Goal: Transaction & Acquisition: Purchase product/service

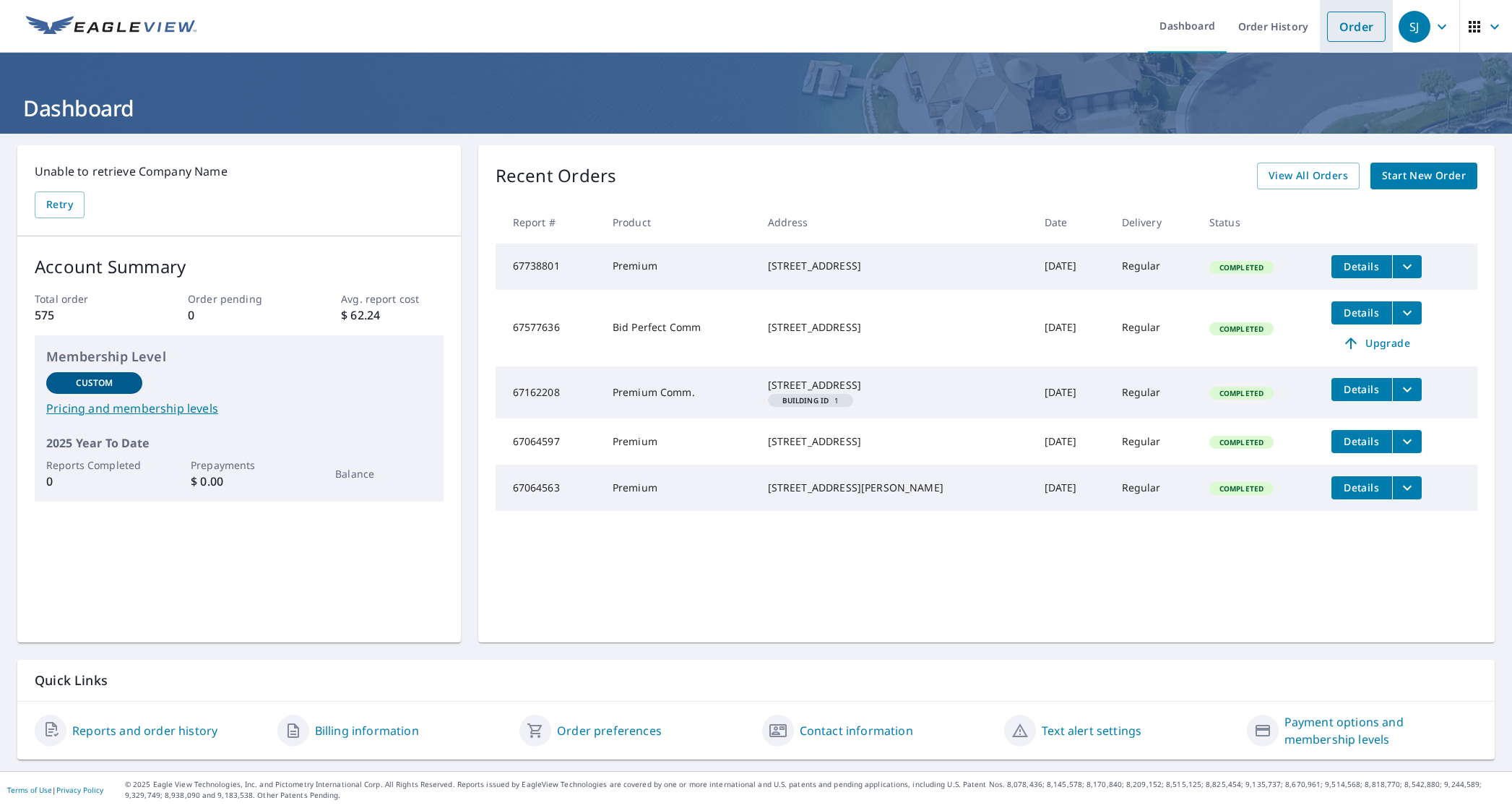
click at [1340, 28] on link "Order" at bounding box center [1355, 26] width 58 height 31
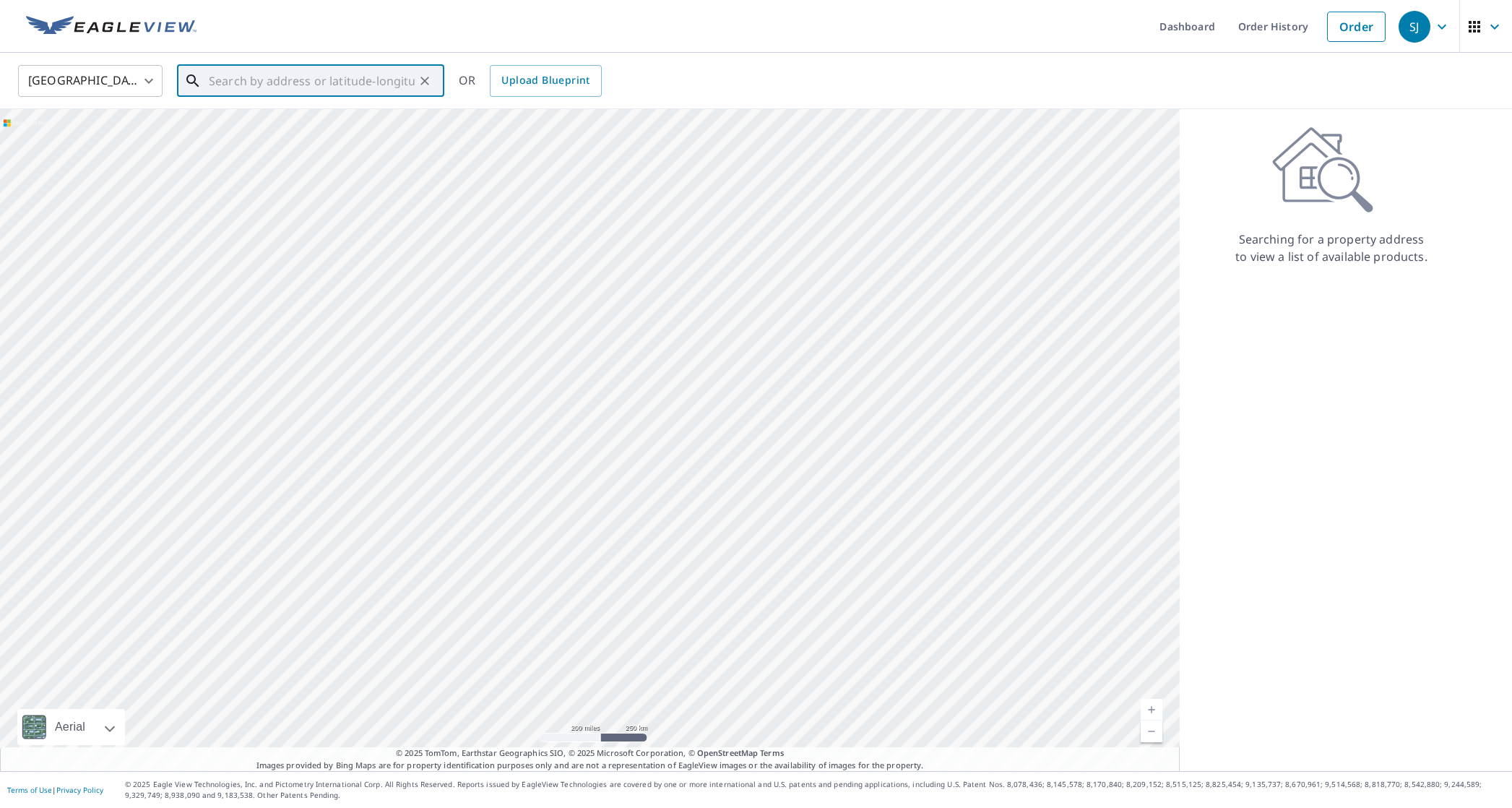
click at [259, 83] on input "text" at bounding box center [312, 81] width 206 height 41
click at [296, 135] on p "[GEOGRAPHIC_DATA]" at bounding box center [319, 139] width 227 height 15
type input "[STREET_ADDRESS]"
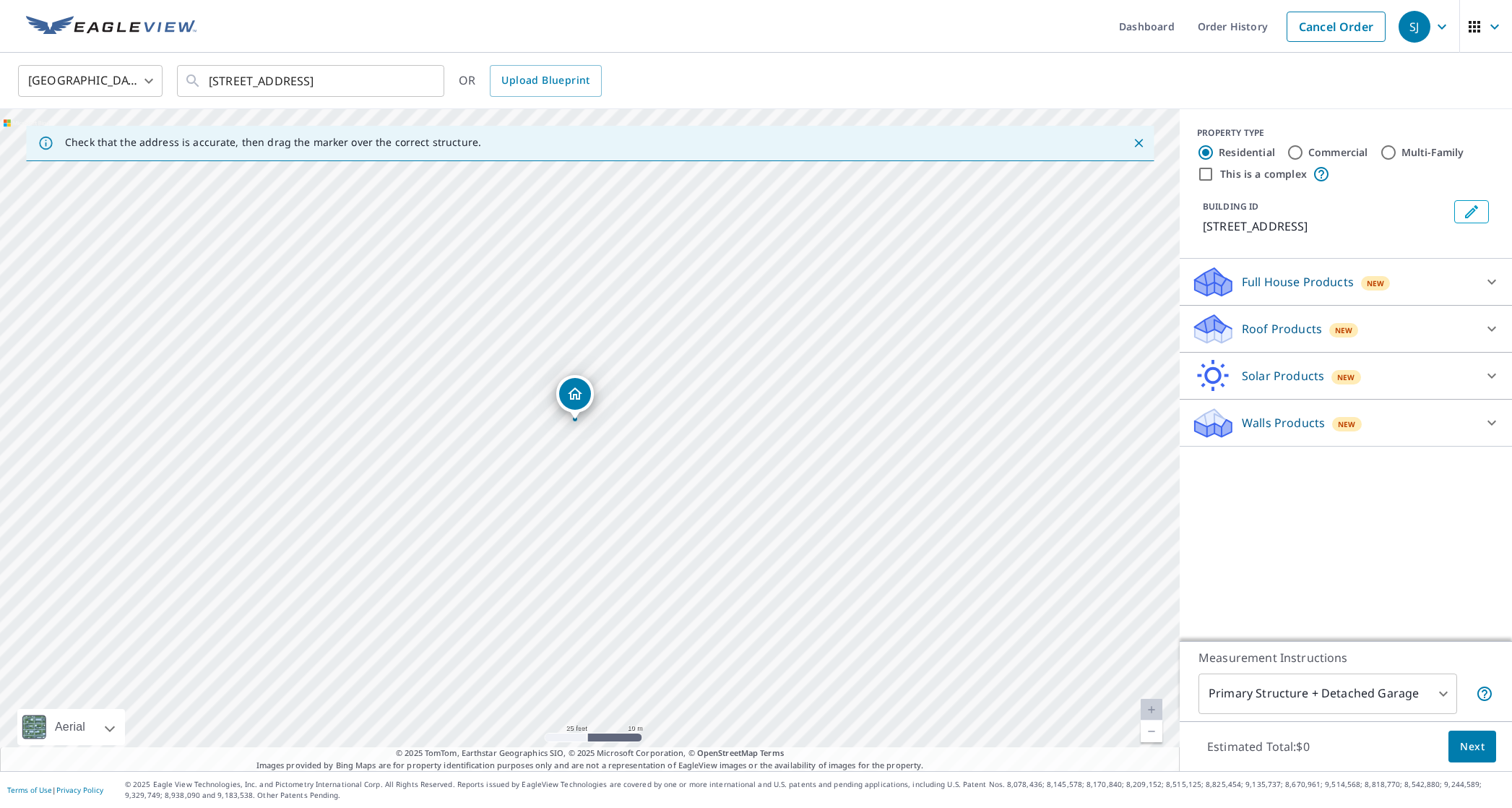
drag, startPoint x: 630, startPoint y: 449, endPoint x: 599, endPoint y: 426, distance: 38.6
click at [615, 432] on div "[STREET_ADDRESS]" at bounding box center [590, 440] width 1180 height 661
click at [1278, 327] on p "Roof Products" at bounding box center [1282, 328] width 80 height 18
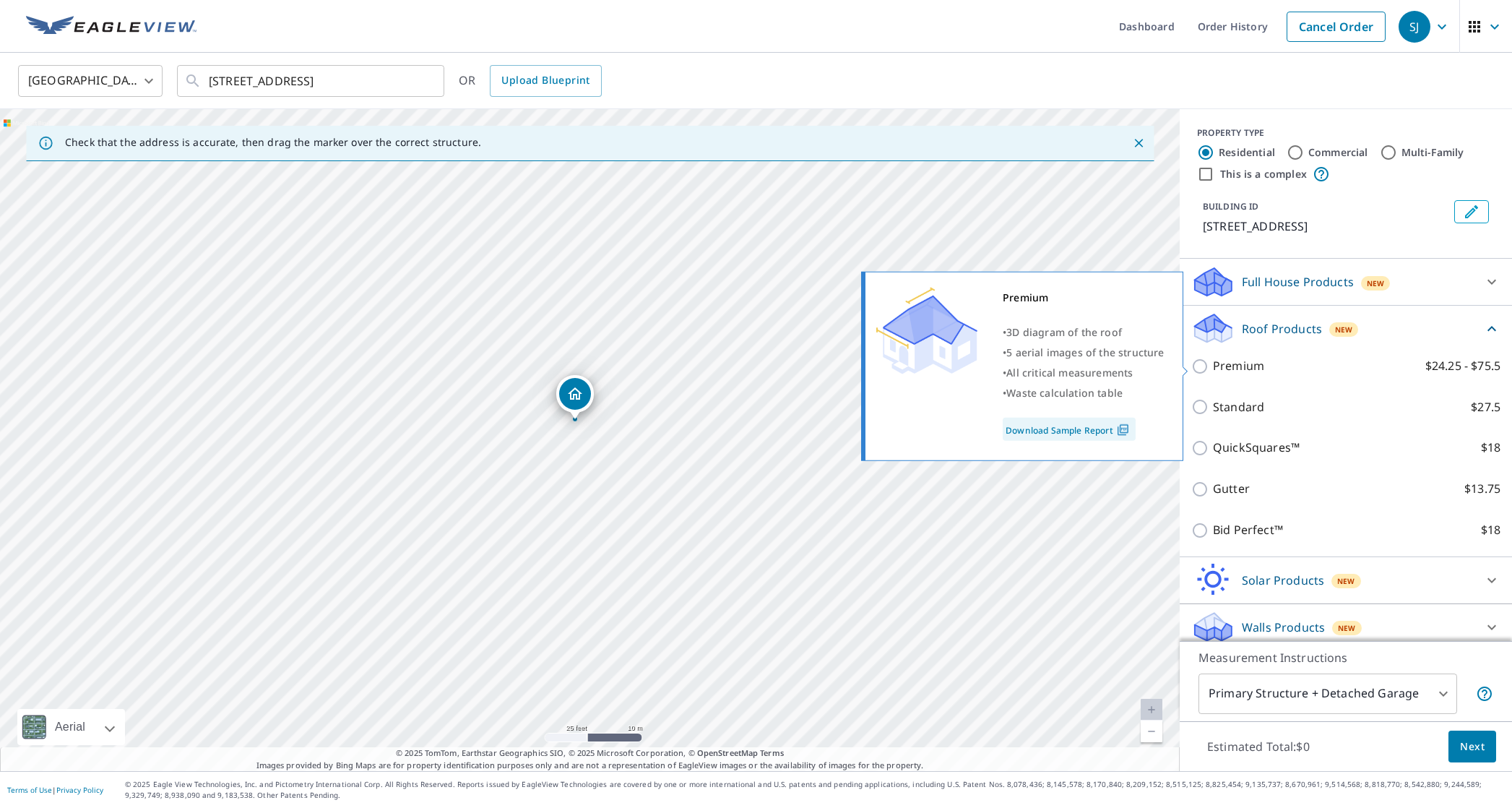
click at [1243, 363] on p "Premium" at bounding box center [1237, 366] width 51 height 18
click at [1212, 363] on input "Premium $24.25 - $75.5" at bounding box center [1201, 366] width 21 height 18
checkbox input "true"
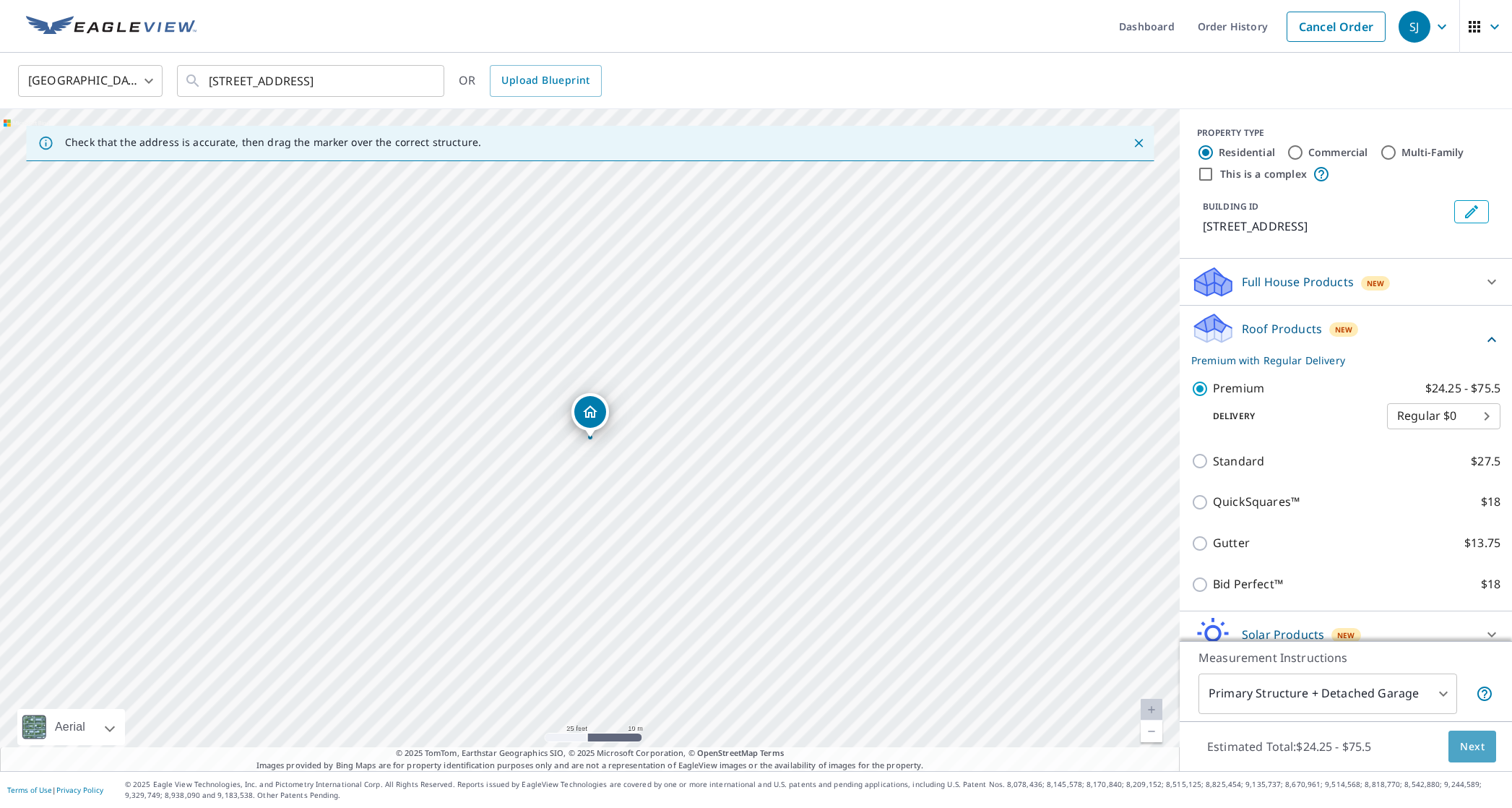
click at [1481, 750] on span "Next" at bounding box center [1472, 746] width 24 height 18
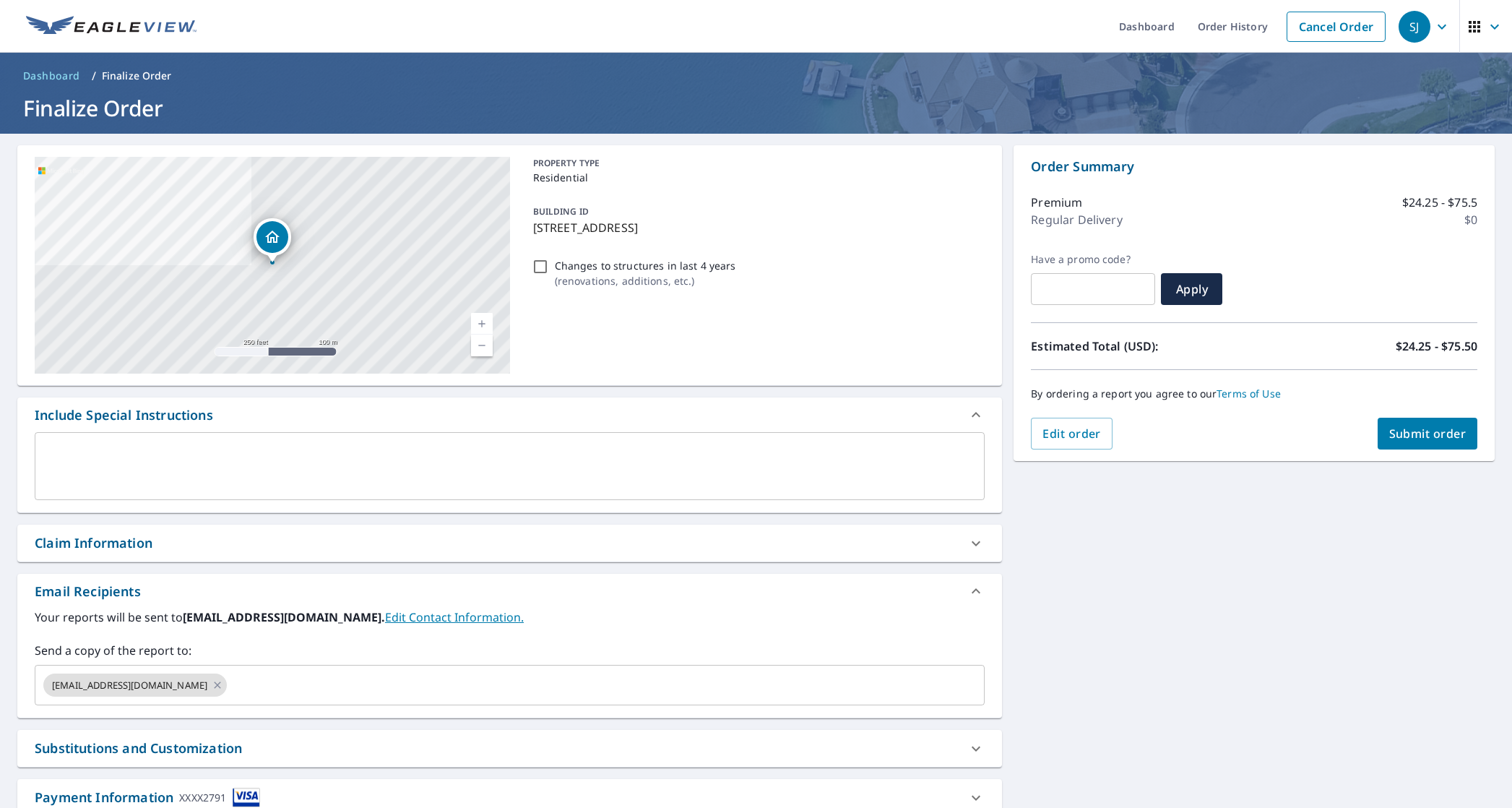
click at [1428, 444] on button "Submit order" at bounding box center [1428, 433] width 100 height 32
checkbox input "true"
